Goal: Task Accomplishment & Management: Manage account settings

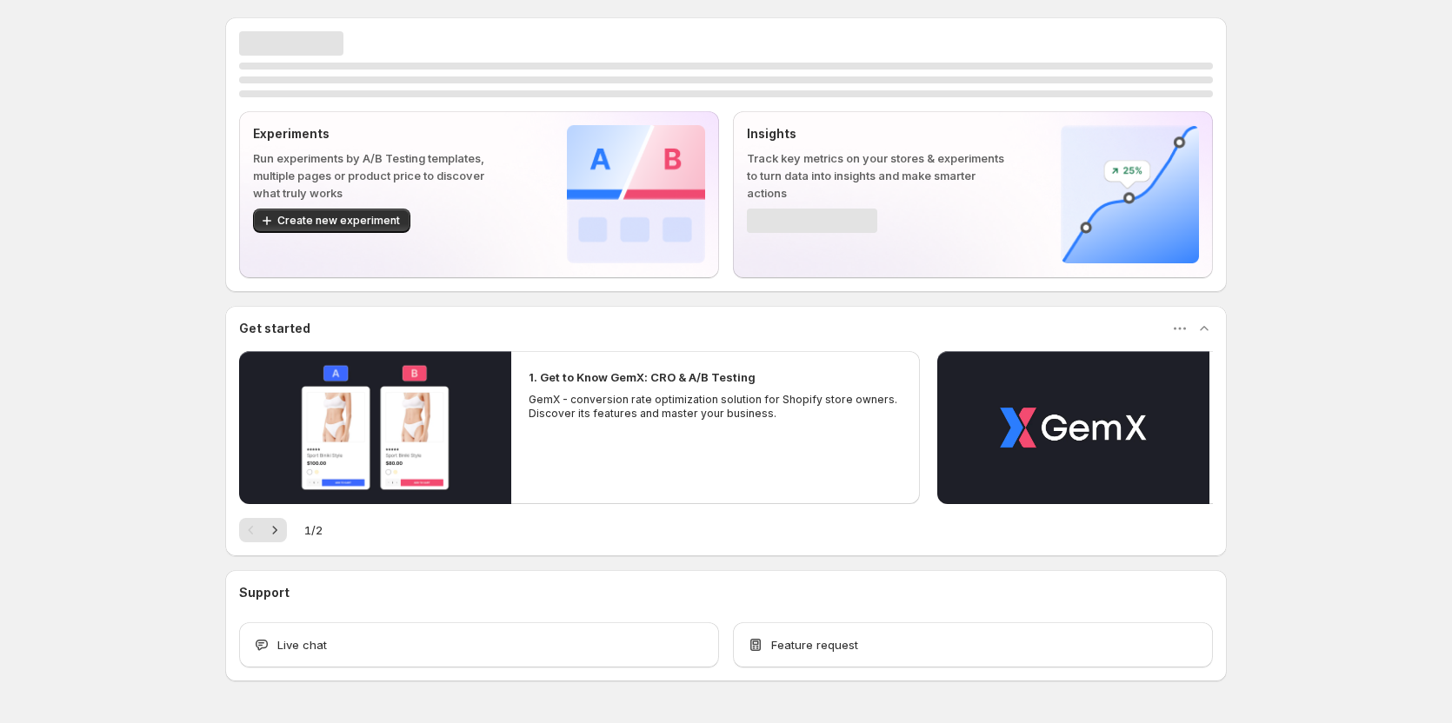
scroll to position [52, 0]
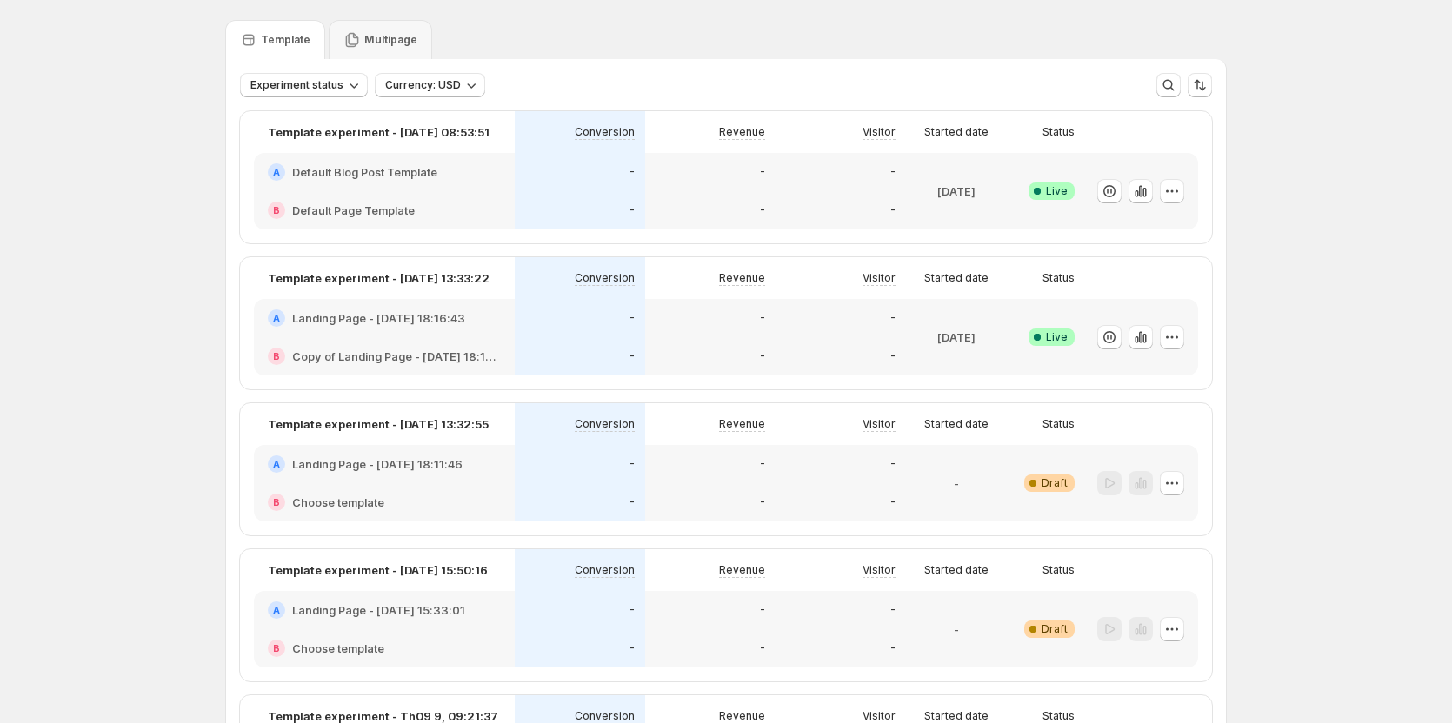
scroll to position [87, 0]
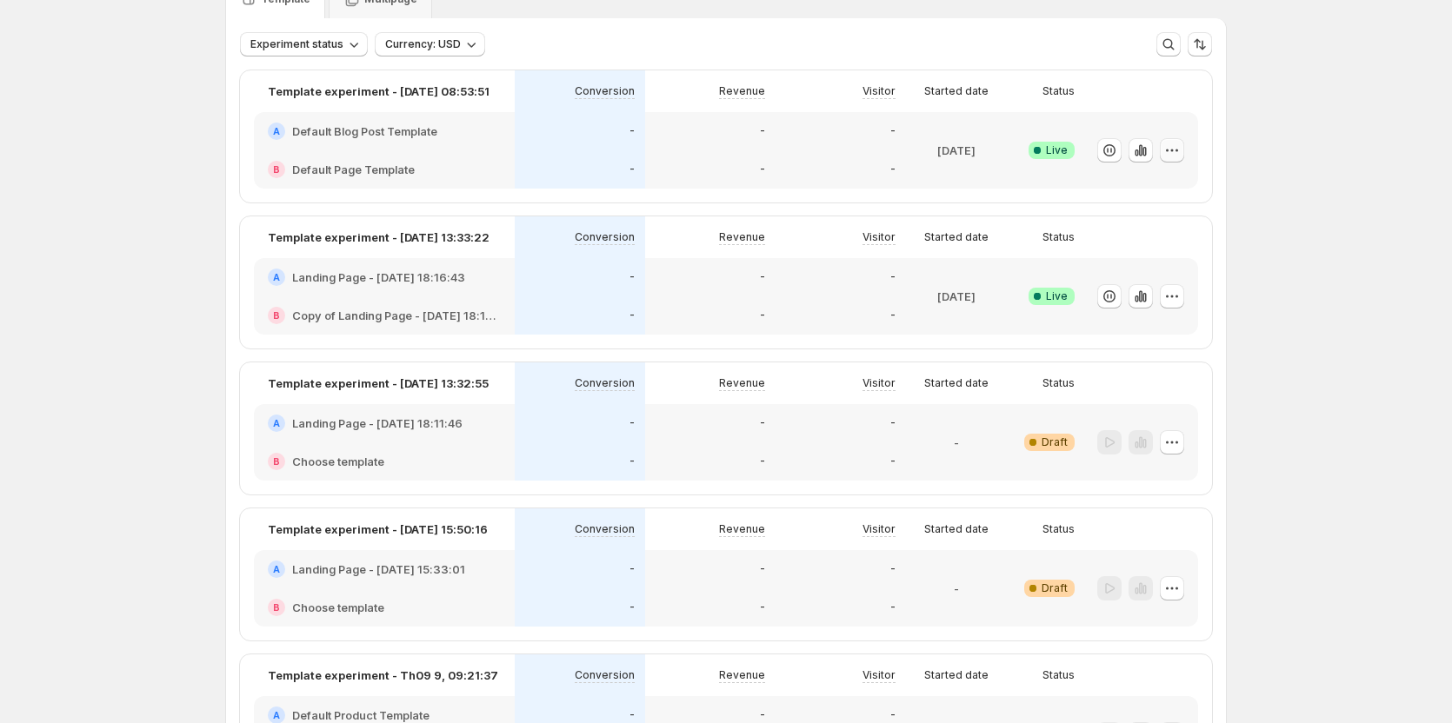
click at [1174, 149] on icon "button" at bounding box center [1171, 150] width 17 height 17
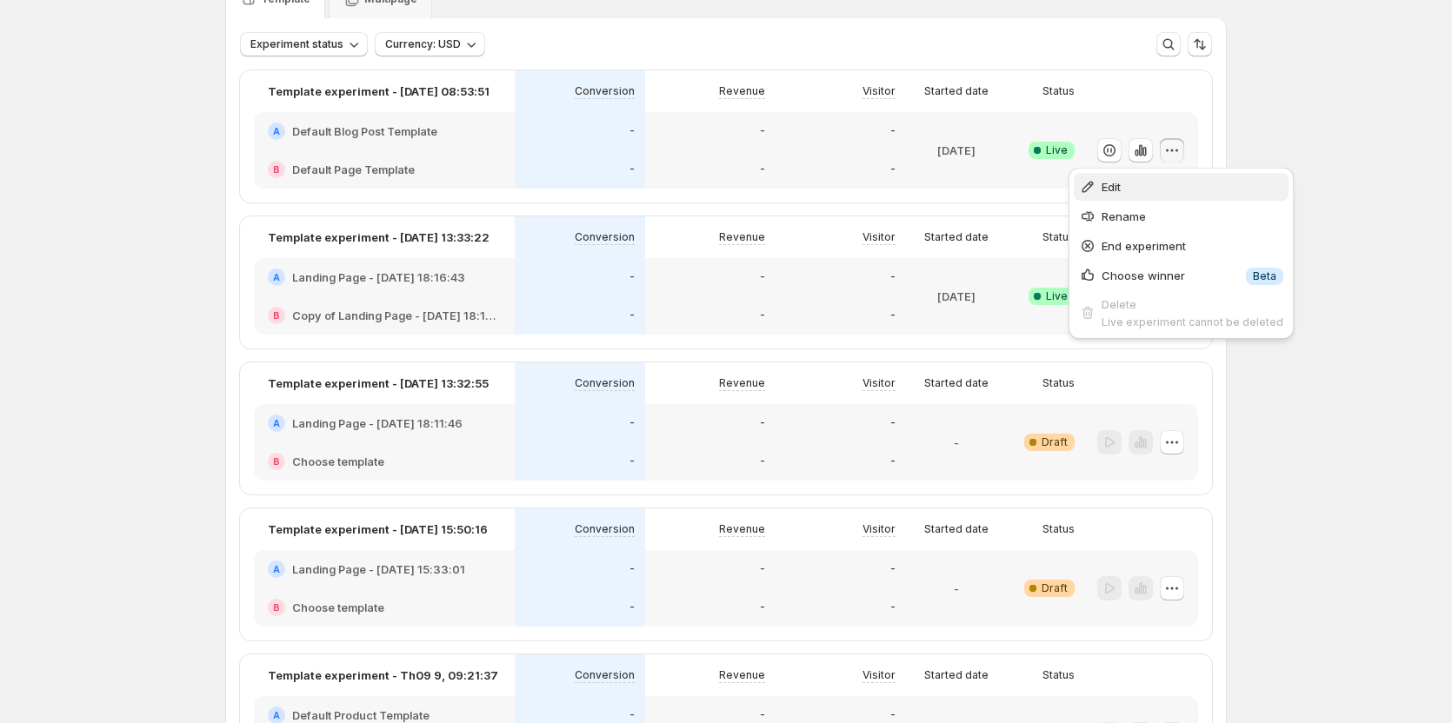
click at [1155, 184] on span "Edit" at bounding box center [1193, 186] width 182 height 17
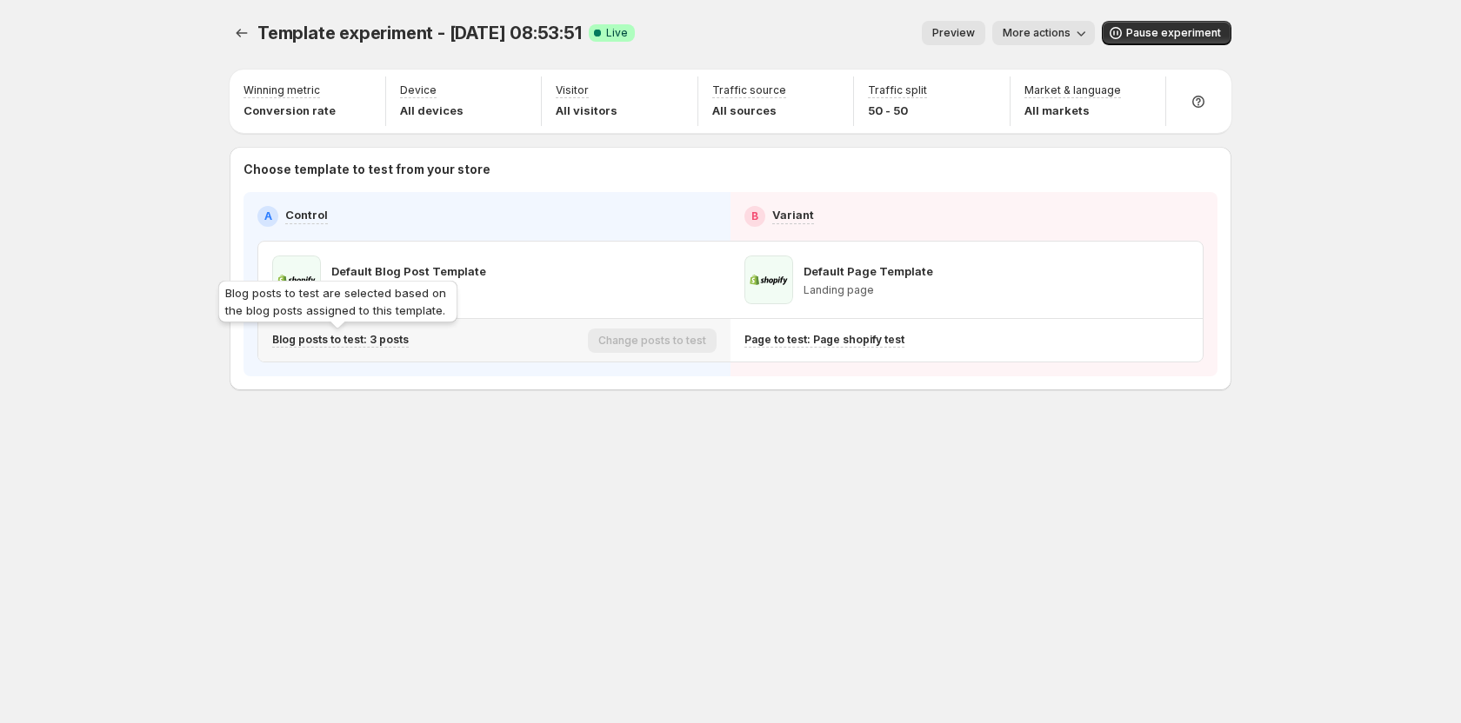
click at [330, 342] on p "Blog posts to test: 3 posts" at bounding box center [340, 340] width 137 height 14
click at [391, 339] on p "Blog posts to test: 3 posts" at bounding box center [340, 340] width 137 height 14
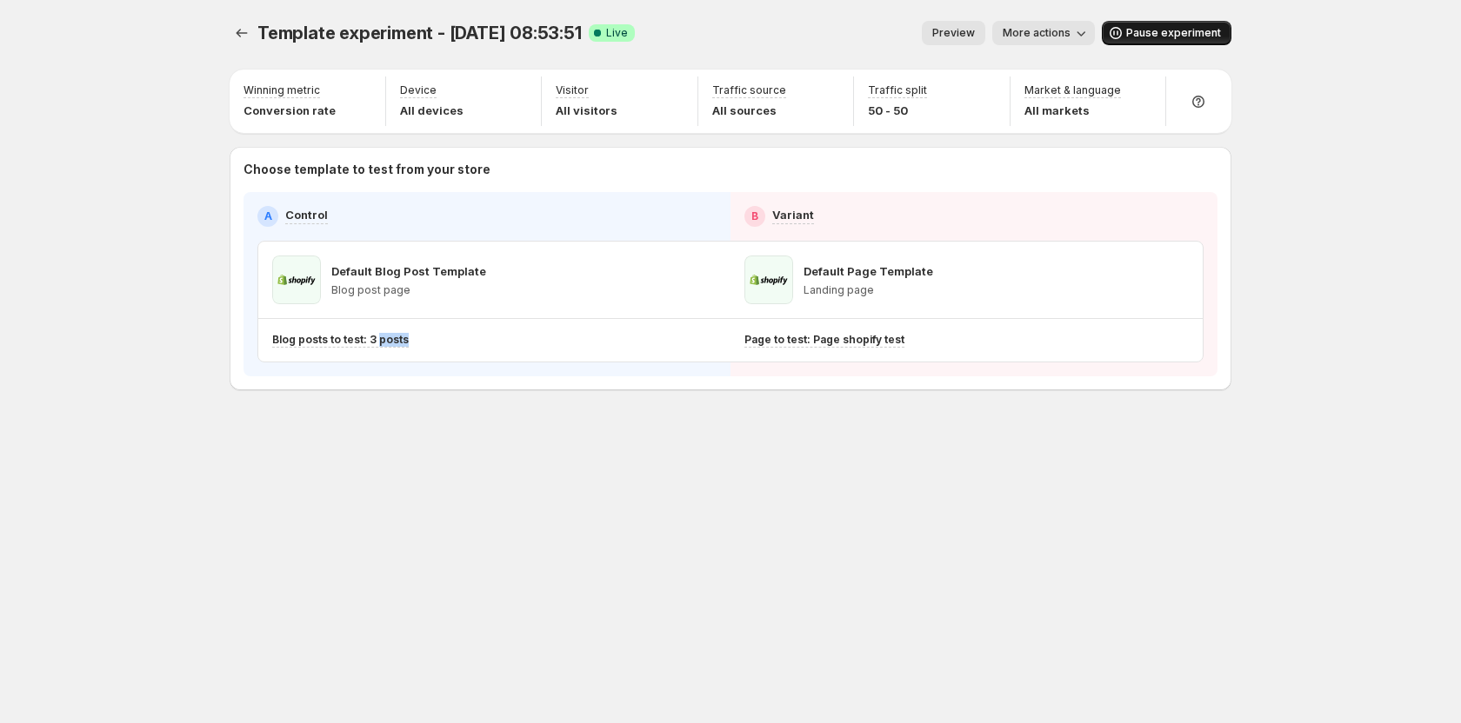
click at [1150, 34] on span "Pause experiment" at bounding box center [1173, 33] width 95 height 14
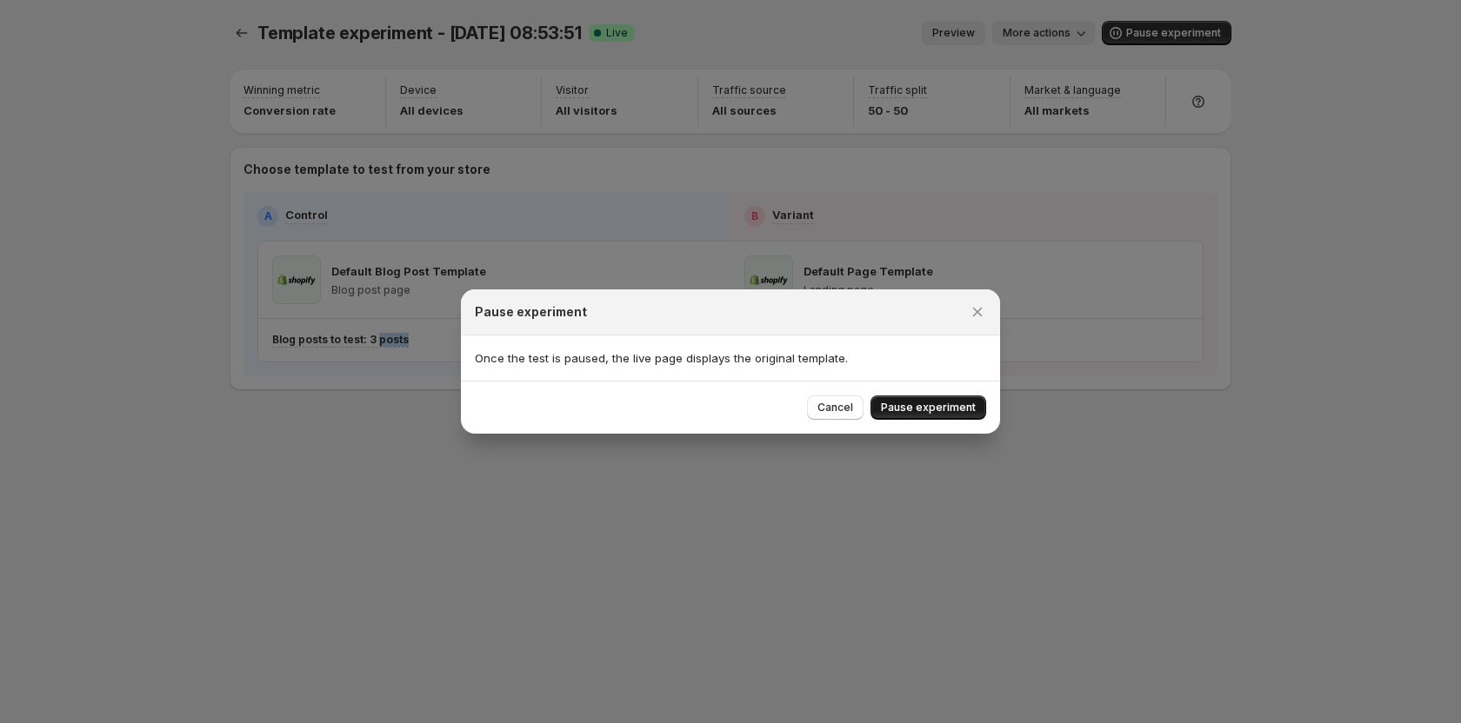
click at [909, 401] on button "Pause experiment" at bounding box center [928, 408] width 116 height 24
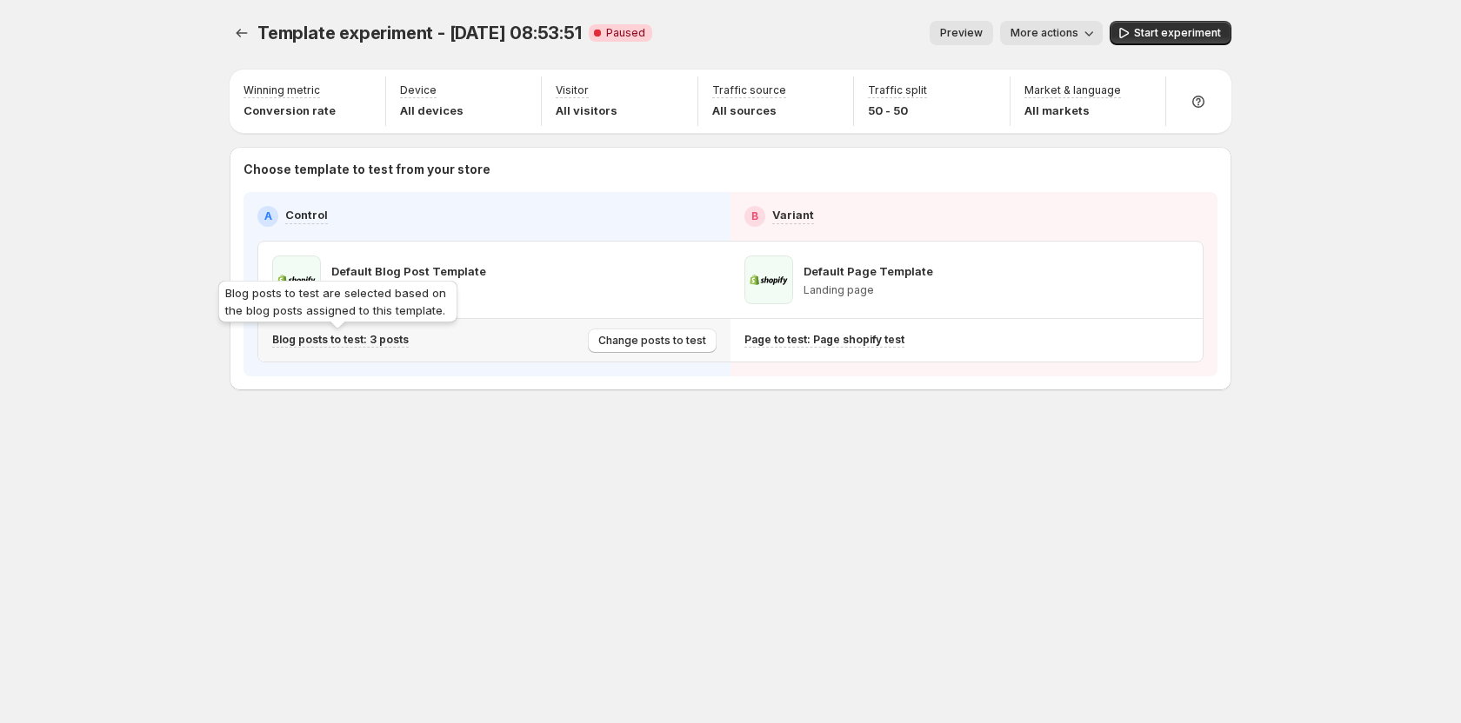
click at [374, 335] on p "Blog posts to test: 3 posts" at bounding box center [340, 340] width 137 height 14
click at [639, 343] on span "Change posts to test" at bounding box center [652, 341] width 108 height 14
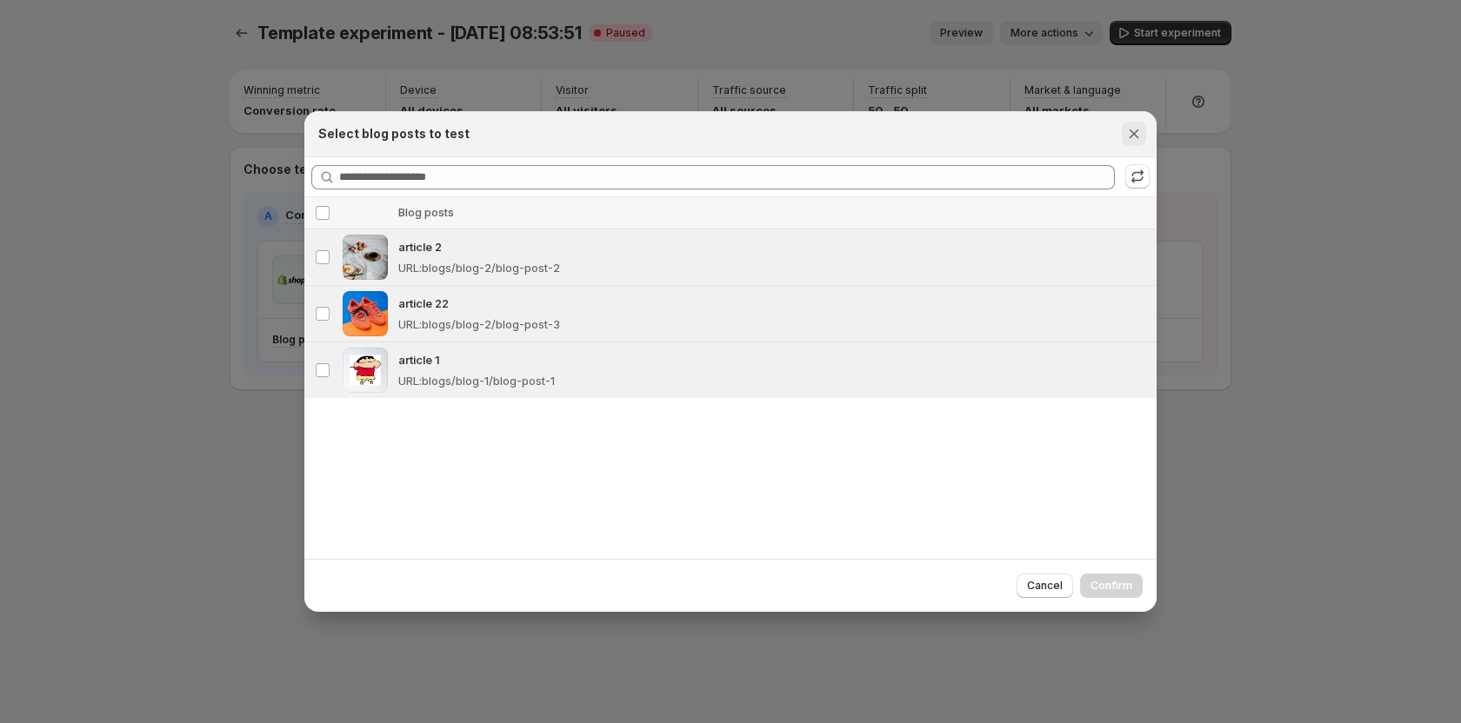
click at [1132, 138] on icon "Close" at bounding box center [1133, 133] width 17 height 17
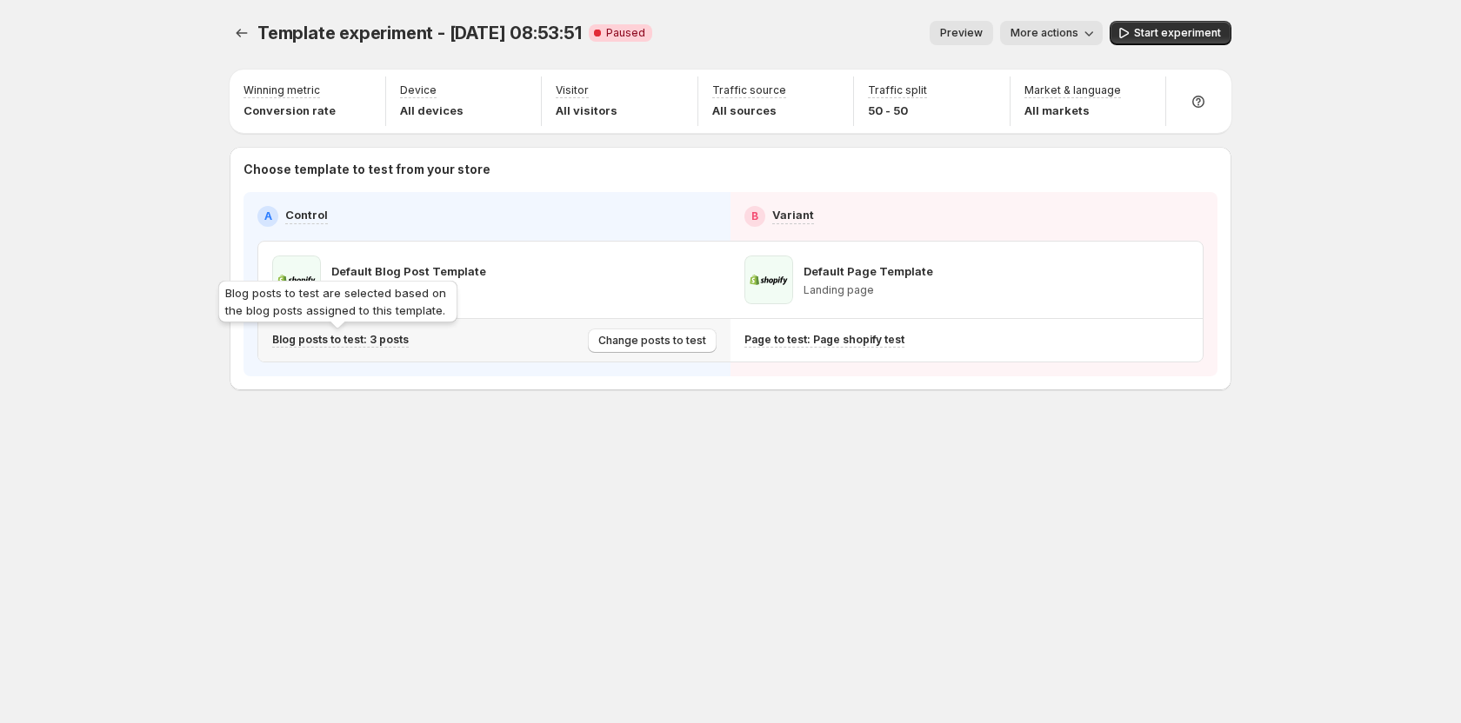
click at [357, 347] on div "Blog posts to test: 3 posts" at bounding box center [340, 340] width 137 height 15
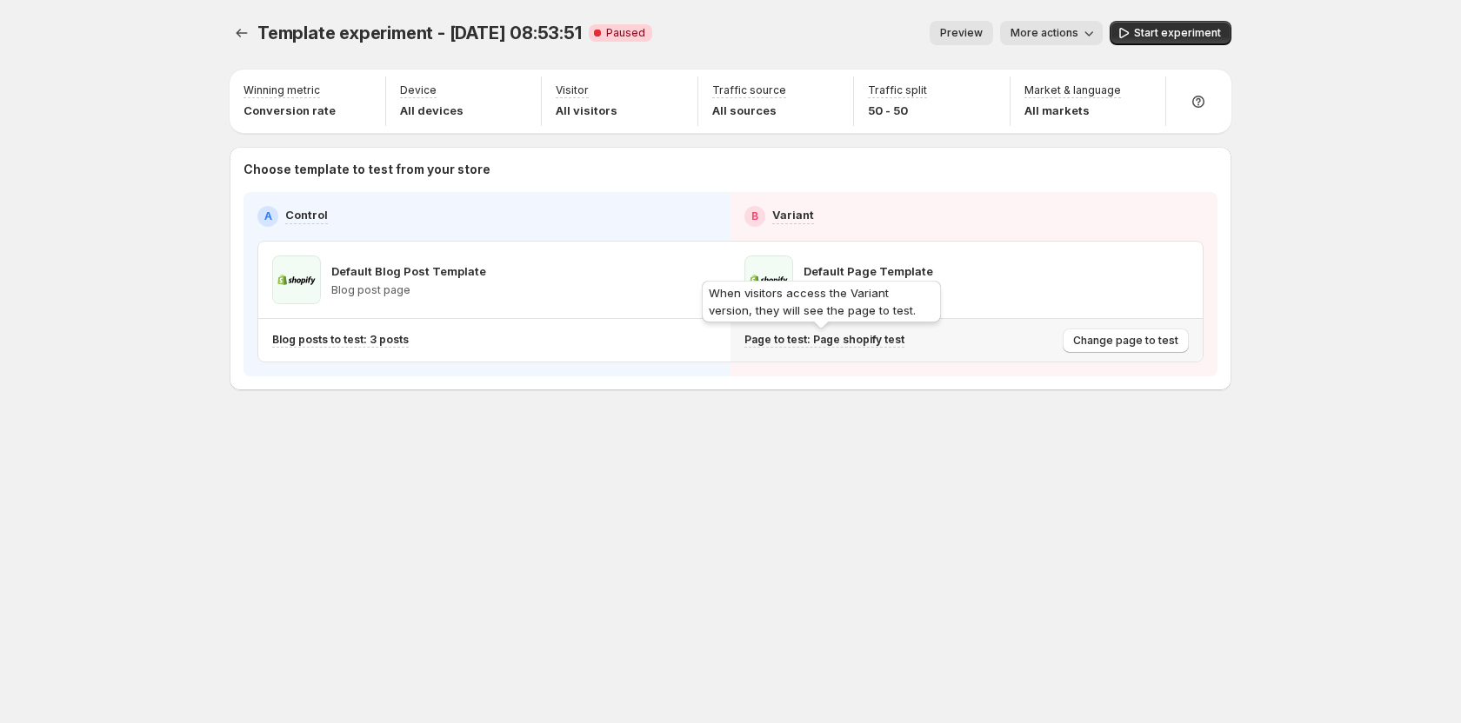
click at [858, 339] on p "Page to test: Page shopify test" at bounding box center [824, 340] width 160 height 14
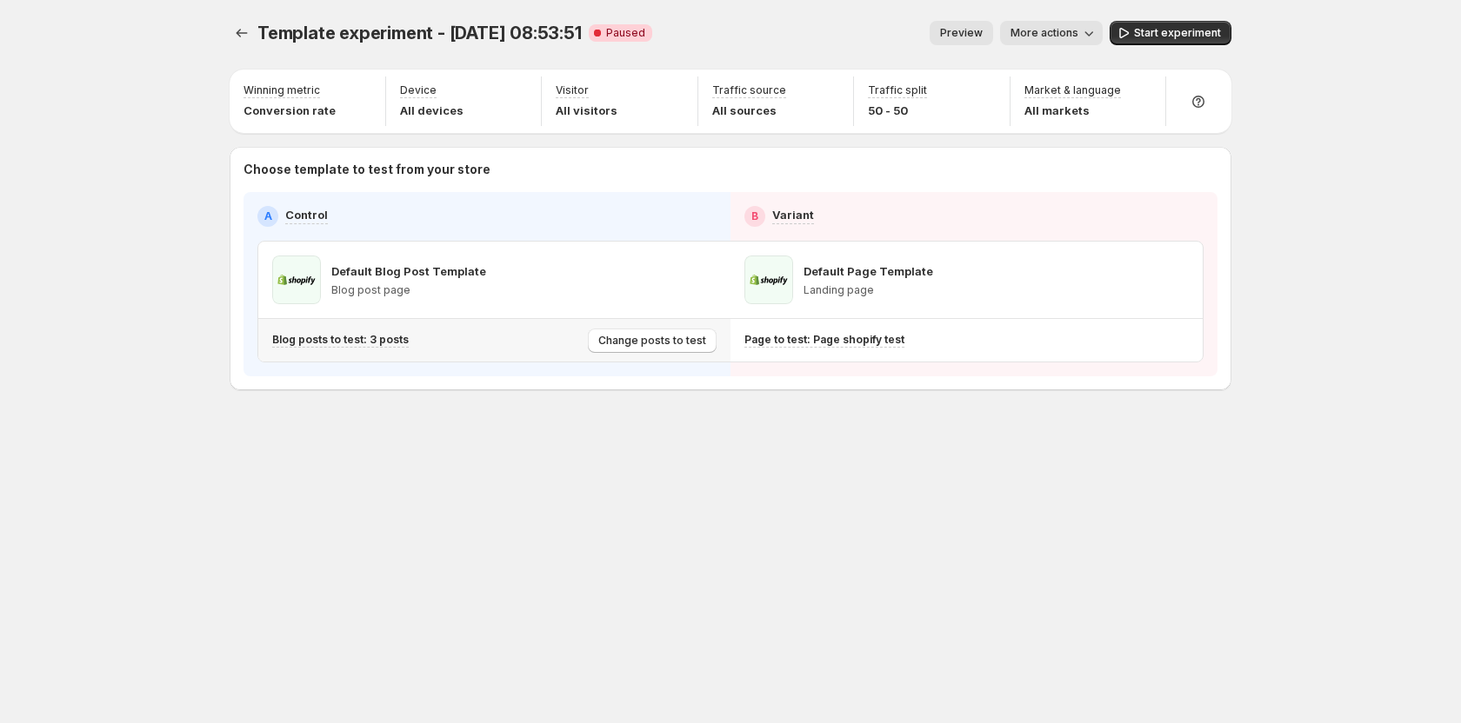
click at [334, 355] on div "Blog posts to test: 3 posts Change posts to test" at bounding box center [494, 340] width 472 height 43
click at [333, 353] on div "Blog posts to test: 3 posts" at bounding box center [426, 340] width 309 height 29
click at [400, 353] on div "Blog posts to test: 3 posts" at bounding box center [426, 340] width 309 height 29
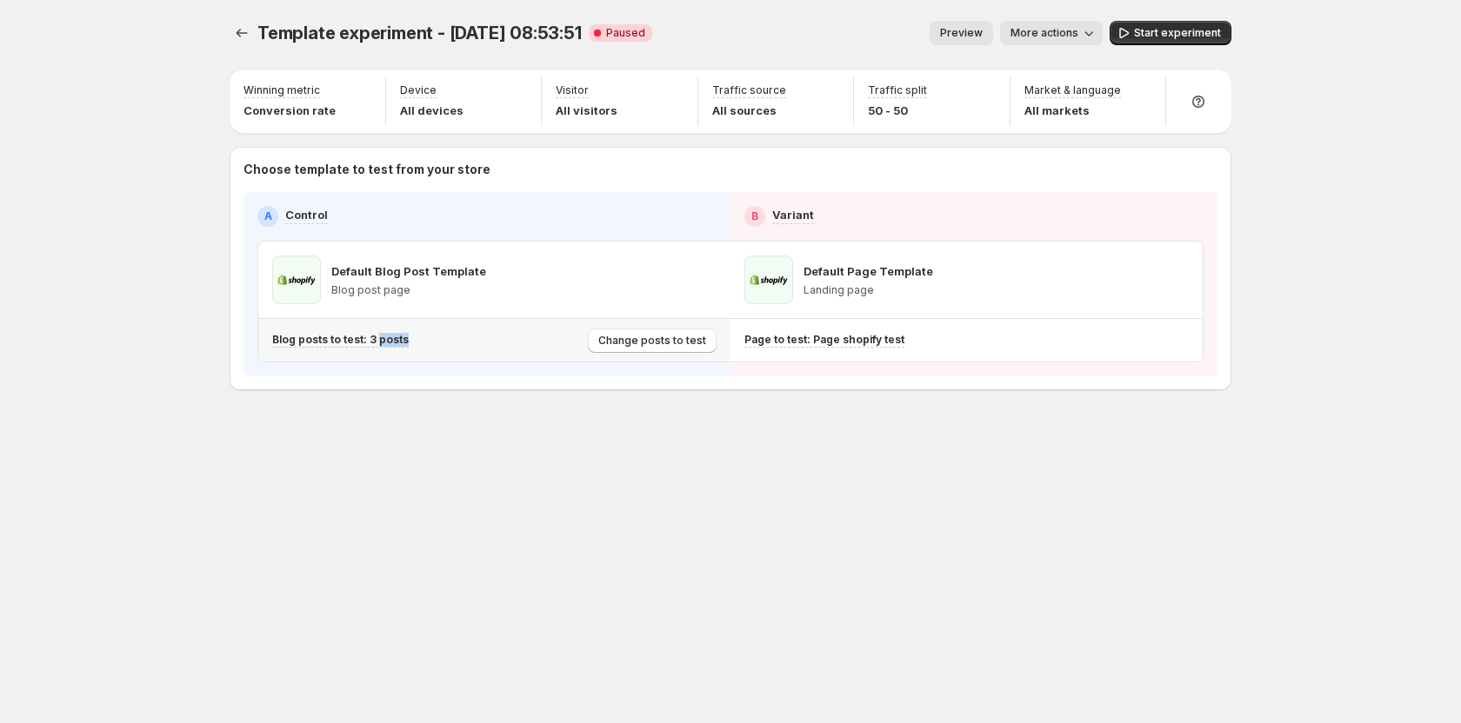
click at [400, 353] on div "Blog posts to test: 3 posts" at bounding box center [426, 340] width 309 height 29
click at [1052, 18] on div "Template experiment - Sep 9, 08:53:51. This page is ready Template experiment -…" at bounding box center [731, 33] width 1002 height 66
click at [1062, 36] on span "More actions" at bounding box center [1044, 33] width 68 height 14
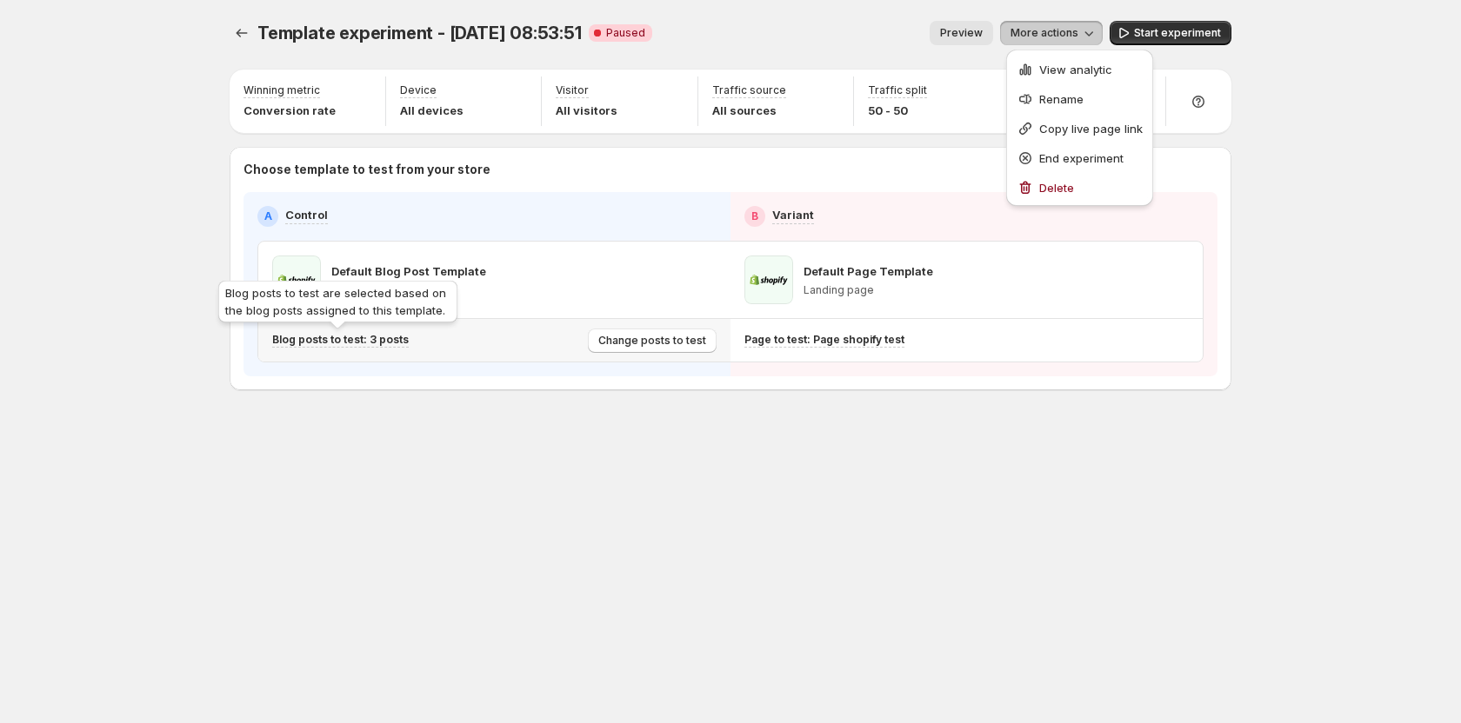
click at [351, 343] on p "Blog posts to test: 3 posts" at bounding box center [340, 340] width 137 height 14
click at [365, 339] on p "Blog posts to test: 3 posts" at bounding box center [340, 340] width 137 height 14
click at [363, 398] on div "Template experiment - Sep 9, 08:53:51. This page is ready Template experiment -…" at bounding box center [730, 242] width 1043 height 484
click at [356, 346] on p "Blog posts to test: 3 posts" at bounding box center [340, 340] width 137 height 14
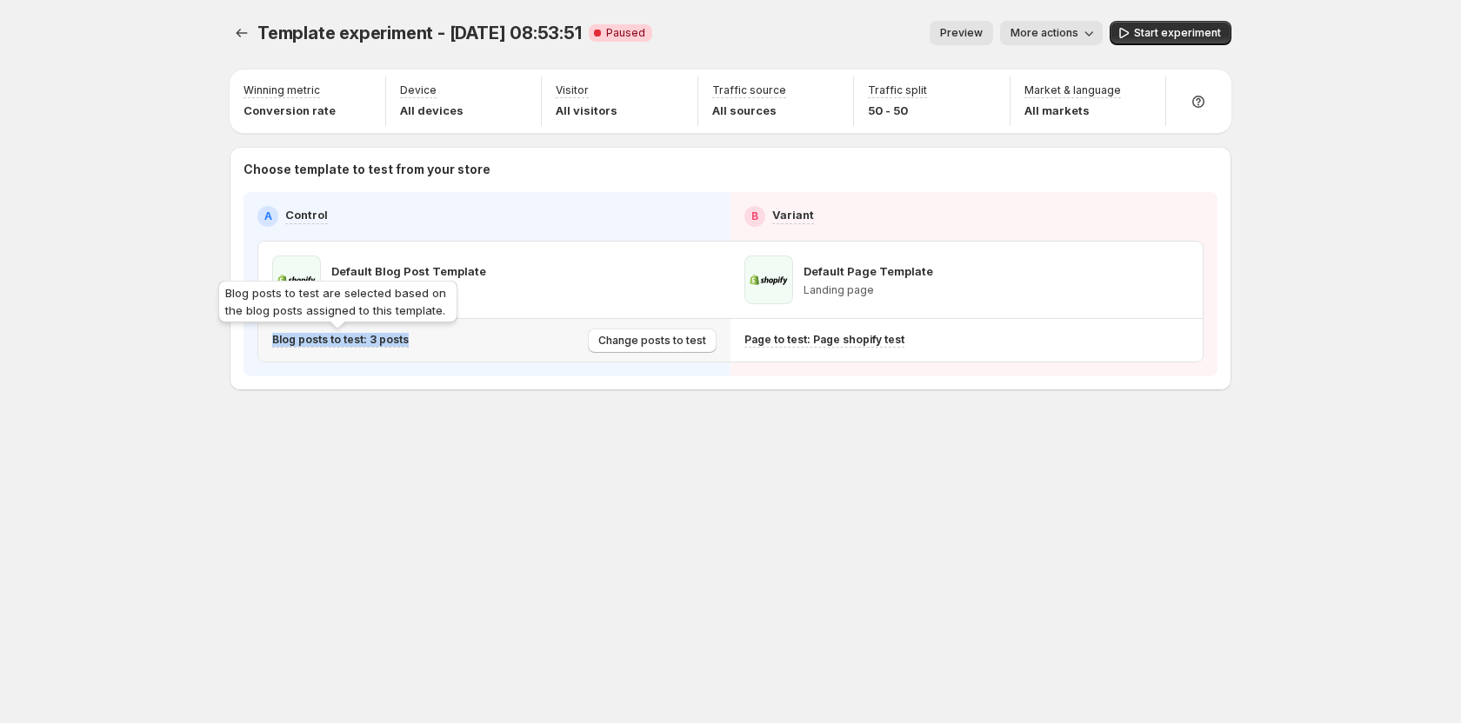
click at [356, 346] on p "Blog posts to test: 3 posts" at bounding box center [340, 340] width 137 height 14
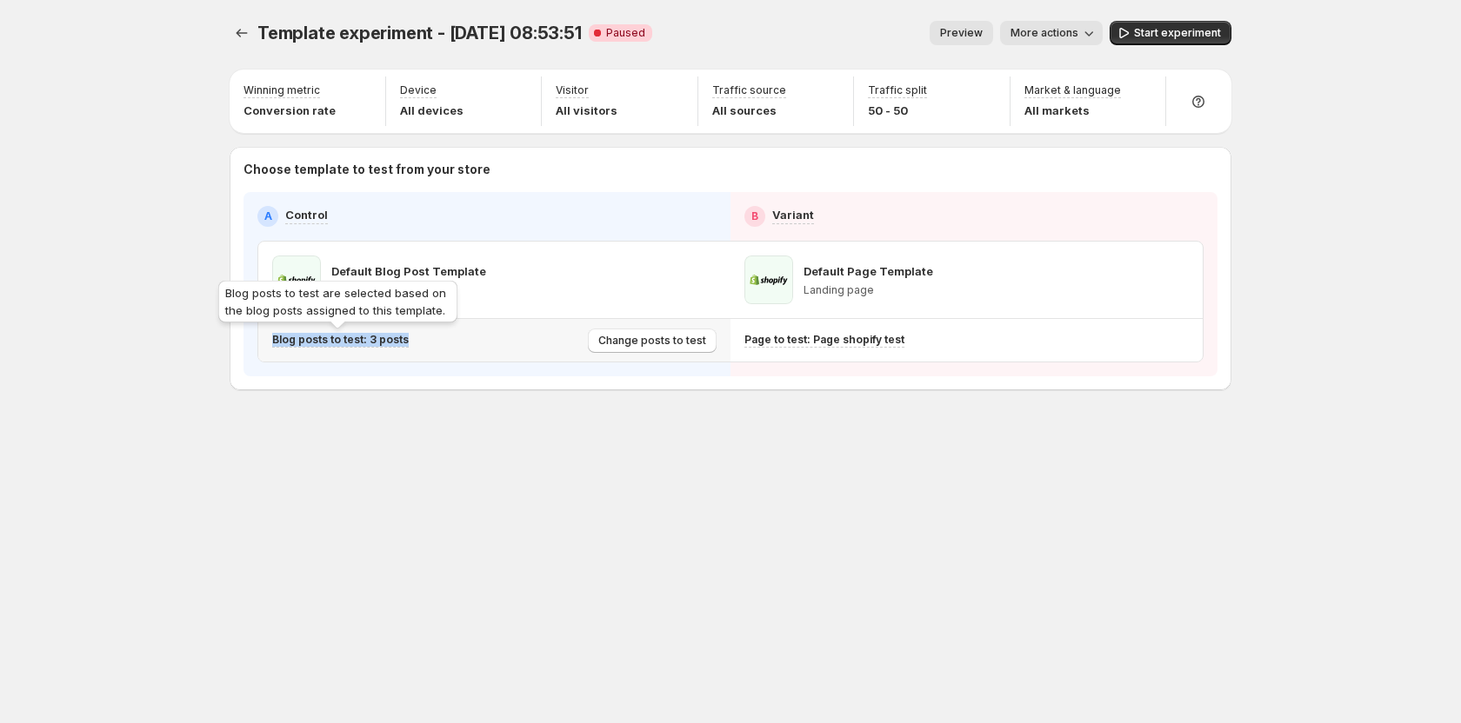
click at [356, 346] on p "Blog posts to test: 3 posts" at bounding box center [340, 340] width 137 height 14
click at [361, 371] on div "A Control B Variant Default Blog Post Template Blog post page Default Page Temp…" at bounding box center [730, 284] width 974 height 184
click at [363, 345] on p "Blog posts to test: 3 posts" at bounding box center [340, 340] width 137 height 14
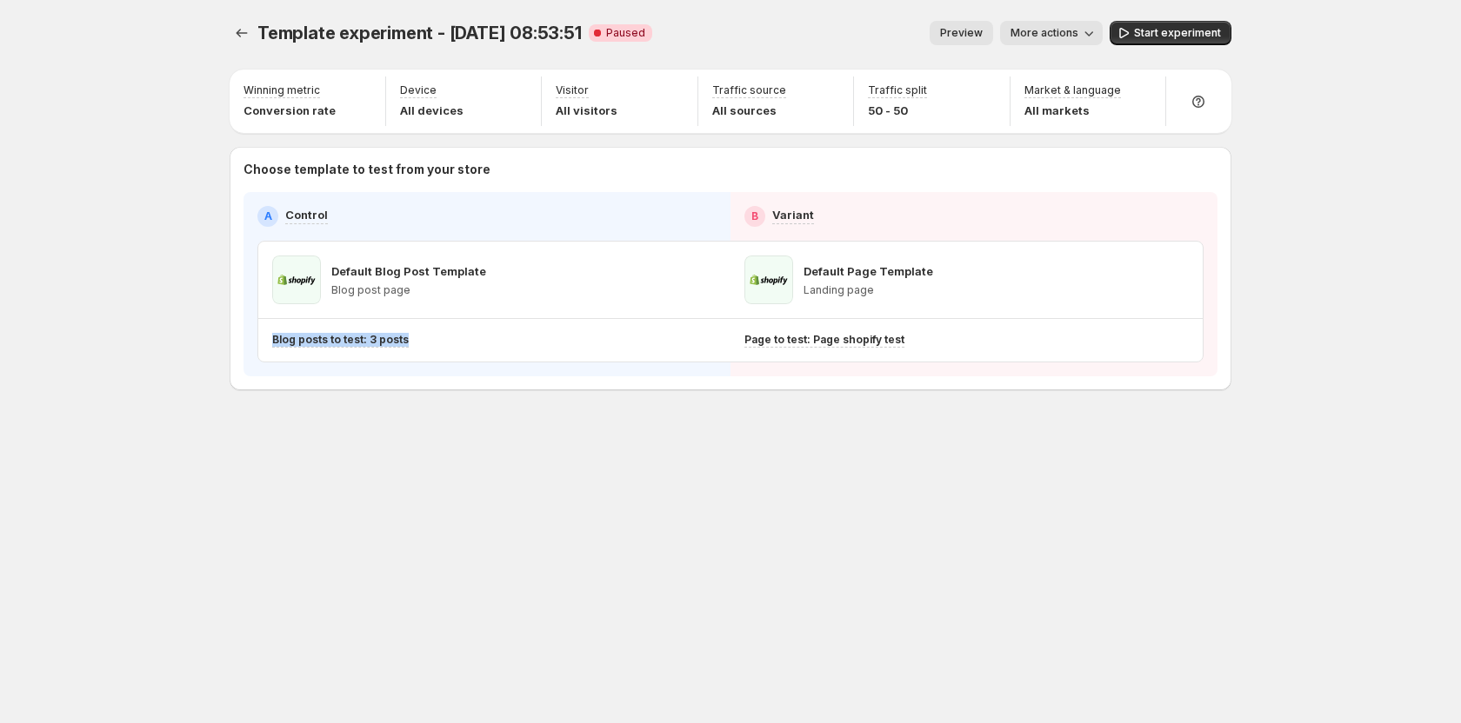
click at [396, 463] on div "Template experiment - Sep 9, 08:53:51. This page is ready Template experiment -…" at bounding box center [730, 242] width 1043 height 484
click at [380, 356] on div "Blog posts to test: 3 posts Change posts to test" at bounding box center [494, 340] width 472 height 43
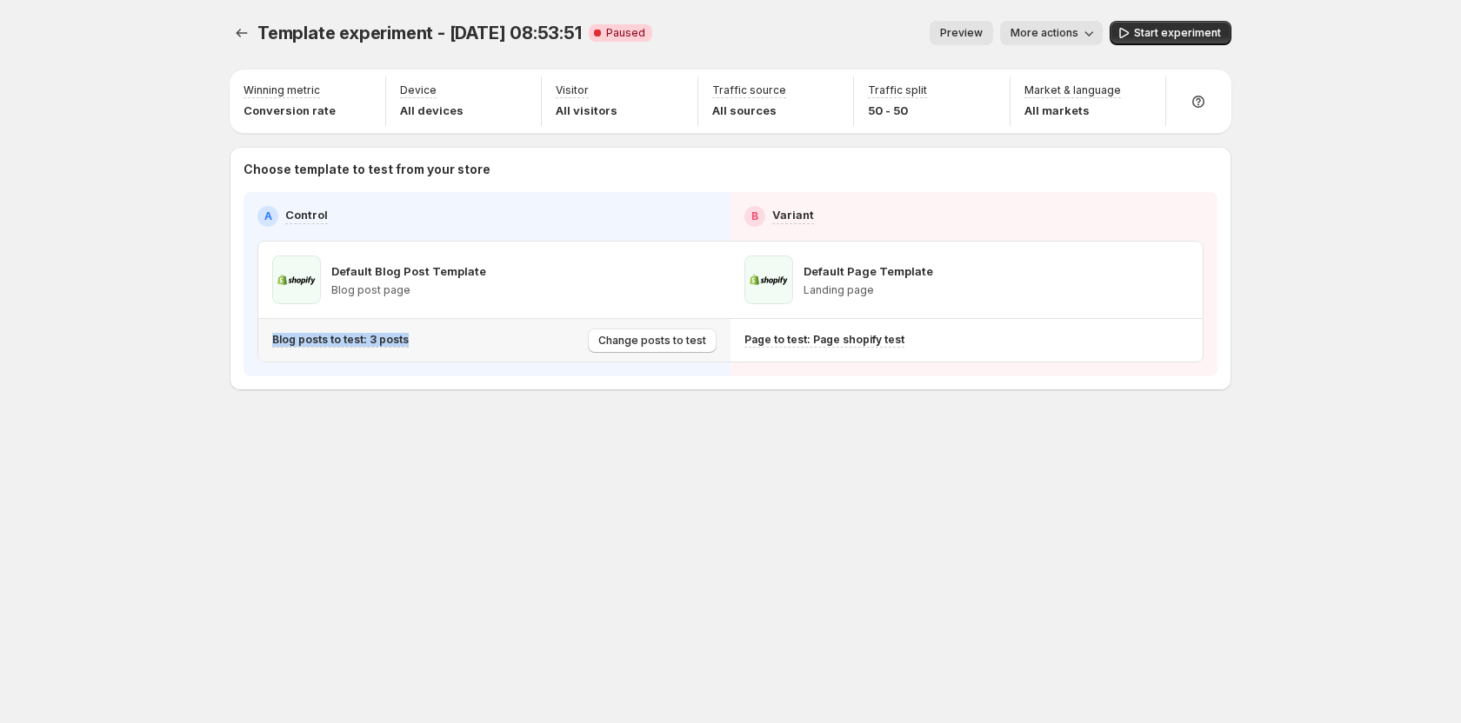
click at [307, 354] on div "Blog posts to test: 3 posts" at bounding box center [426, 340] width 309 height 29
click at [322, 337] on p "Blog posts to test: 3 posts" at bounding box center [340, 340] width 137 height 14
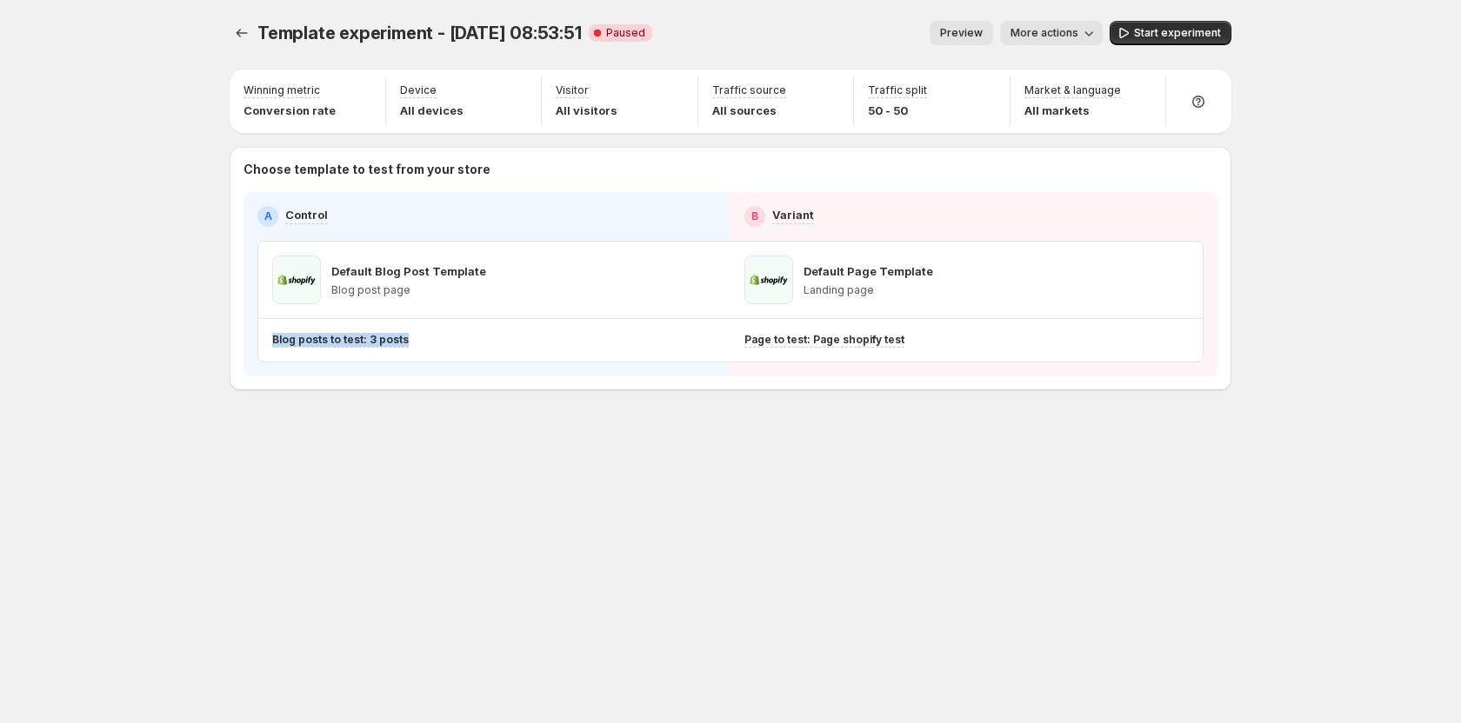
click at [603, 439] on div "Template experiment - Sep 9, 08:53:51. This page is ready Template experiment -…" at bounding box center [730, 242] width 1043 height 484
click at [967, 350] on div "Page to test: Page shopify test" at bounding box center [899, 340] width 311 height 29
click at [899, 340] on div "Page to test: Page shopify test" at bounding box center [899, 340] width 311 height 15
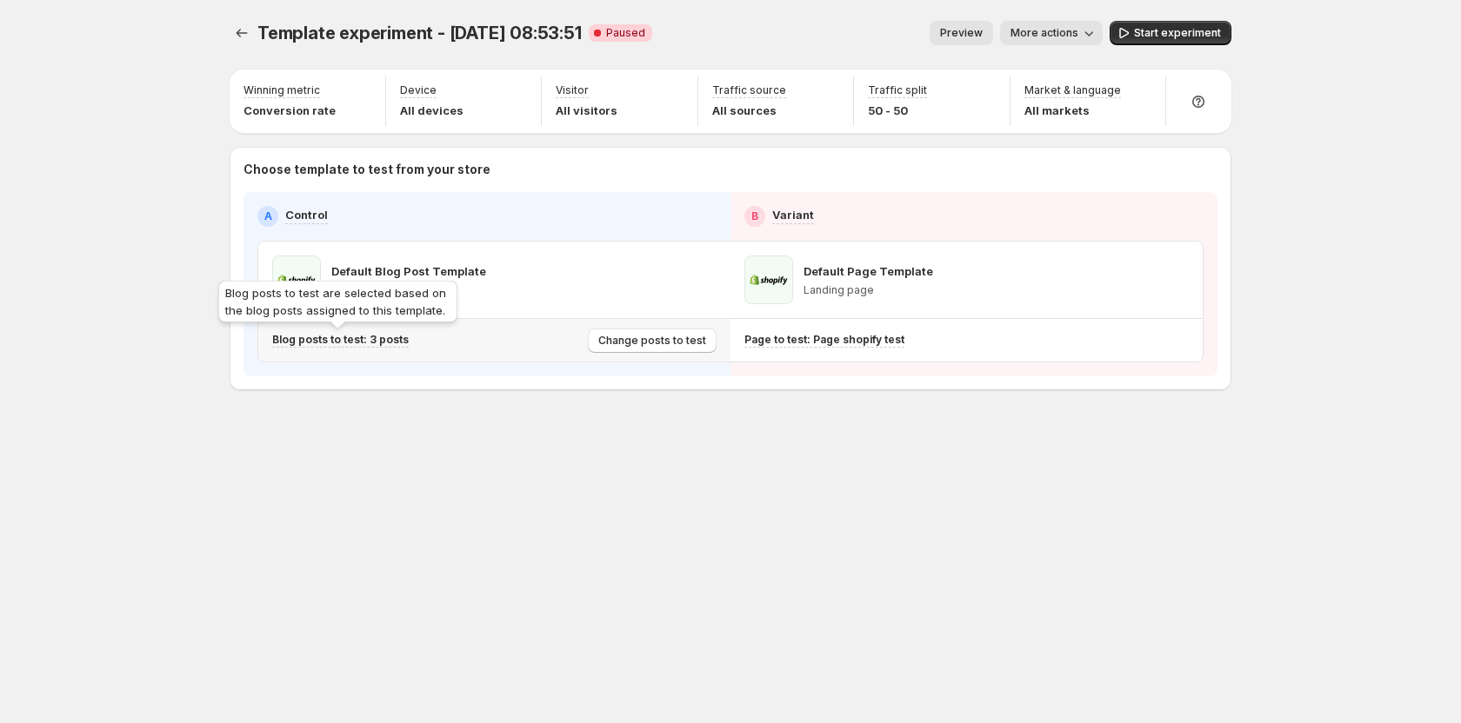
click at [371, 346] on p "Blog posts to test: 3 posts" at bounding box center [340, 340] width 137 height 14
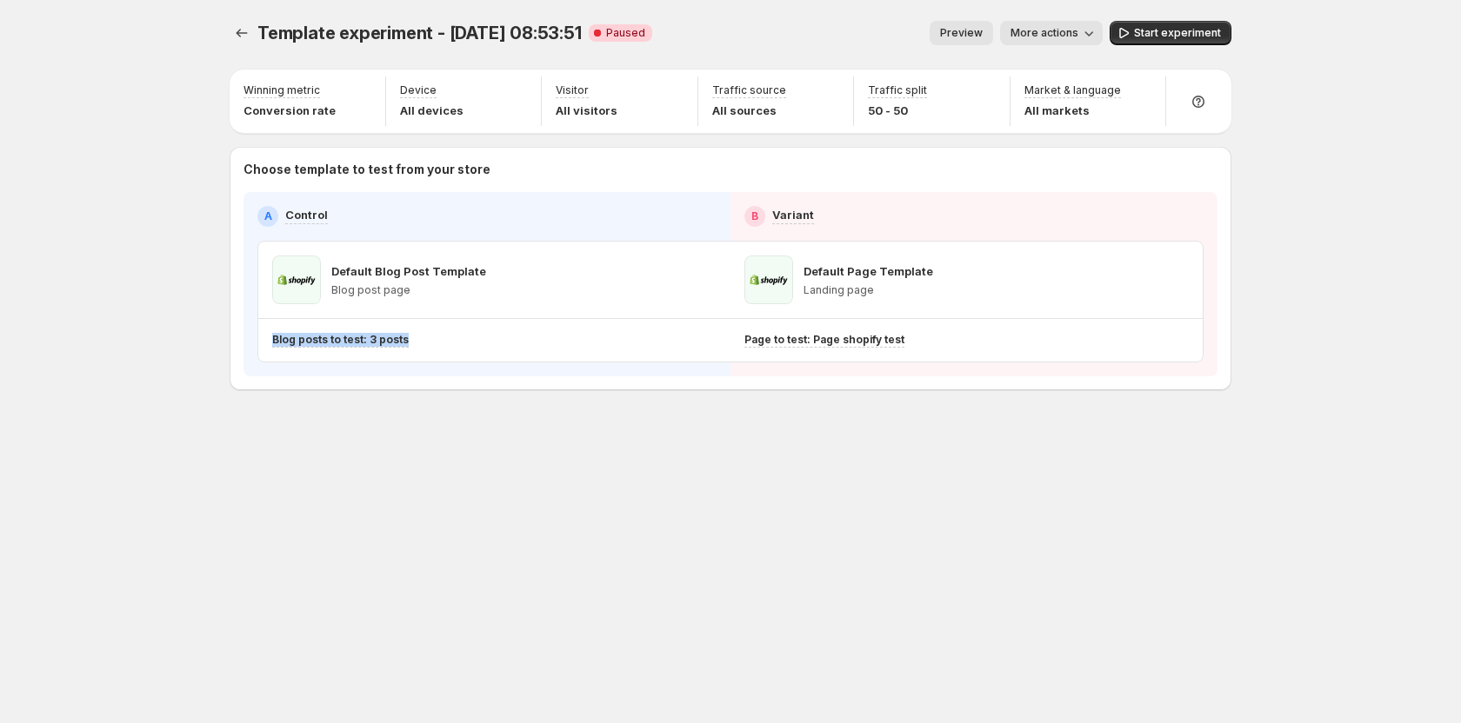
click at [417, 452] on div "Template experiment - Sep 9, 08:53:51. This page is ready Template experiment -…" at bounding box center [730, 242] width 1043 height 484
click at [1057, 29] on span "More actions" at bounding box center [1044, 33] width 68 height 14
click at [756, 532] on div "Template experiment - Sep 9, 08:53:51. This page is ready Template experiment -…" at bounding box center [730, 361] width 1043 height 723
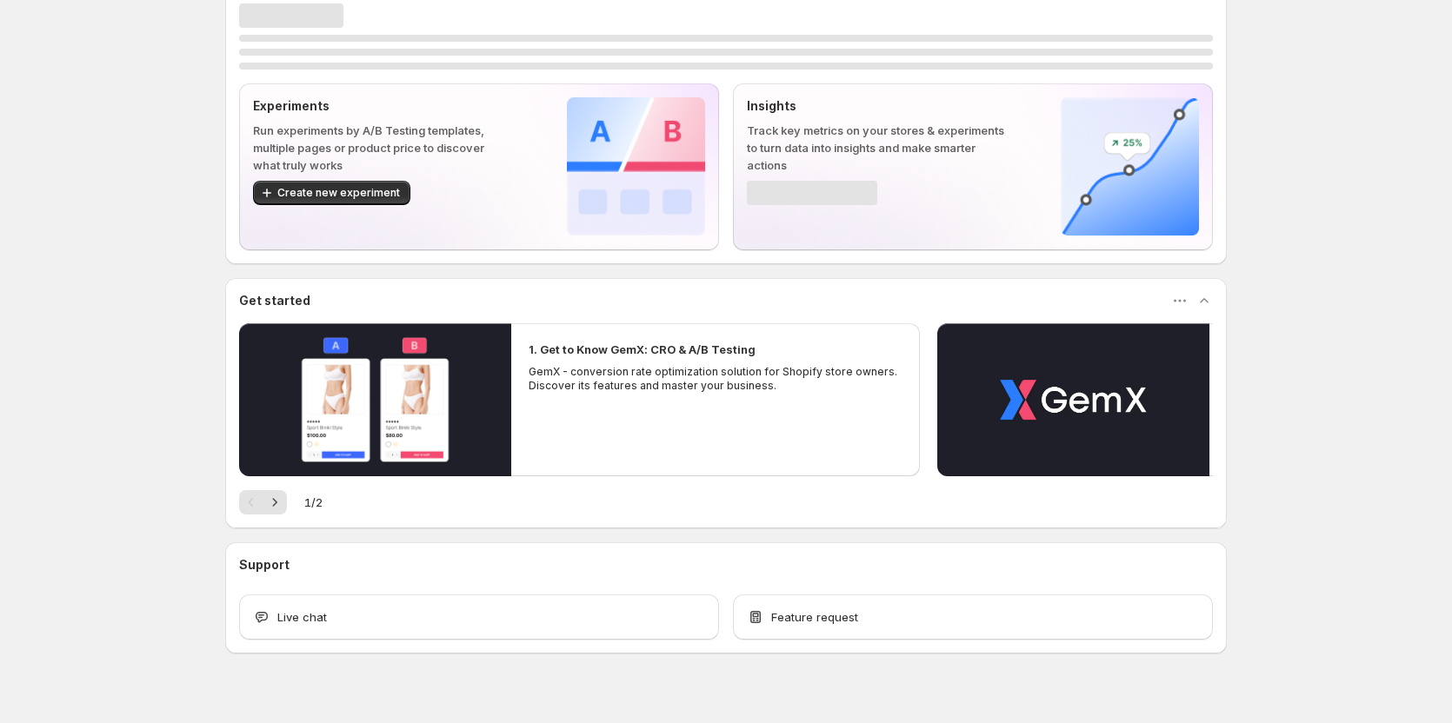
scroll to position [52, 0]
